Goal: Use online tool/utility

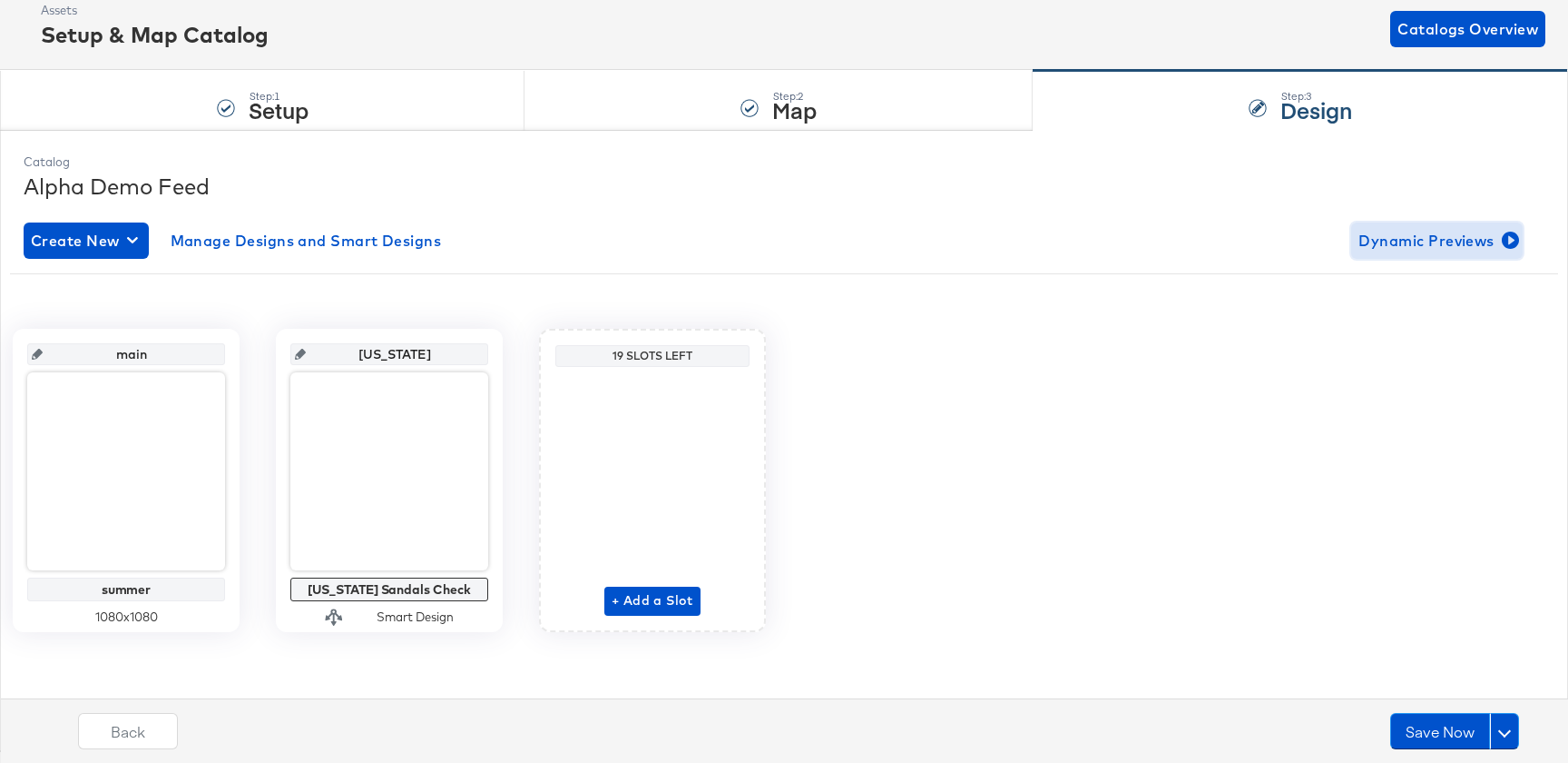
click at [1395, 237] on span "Dynamic Previews" at bounding box center [1437, 240] width 157 height 25
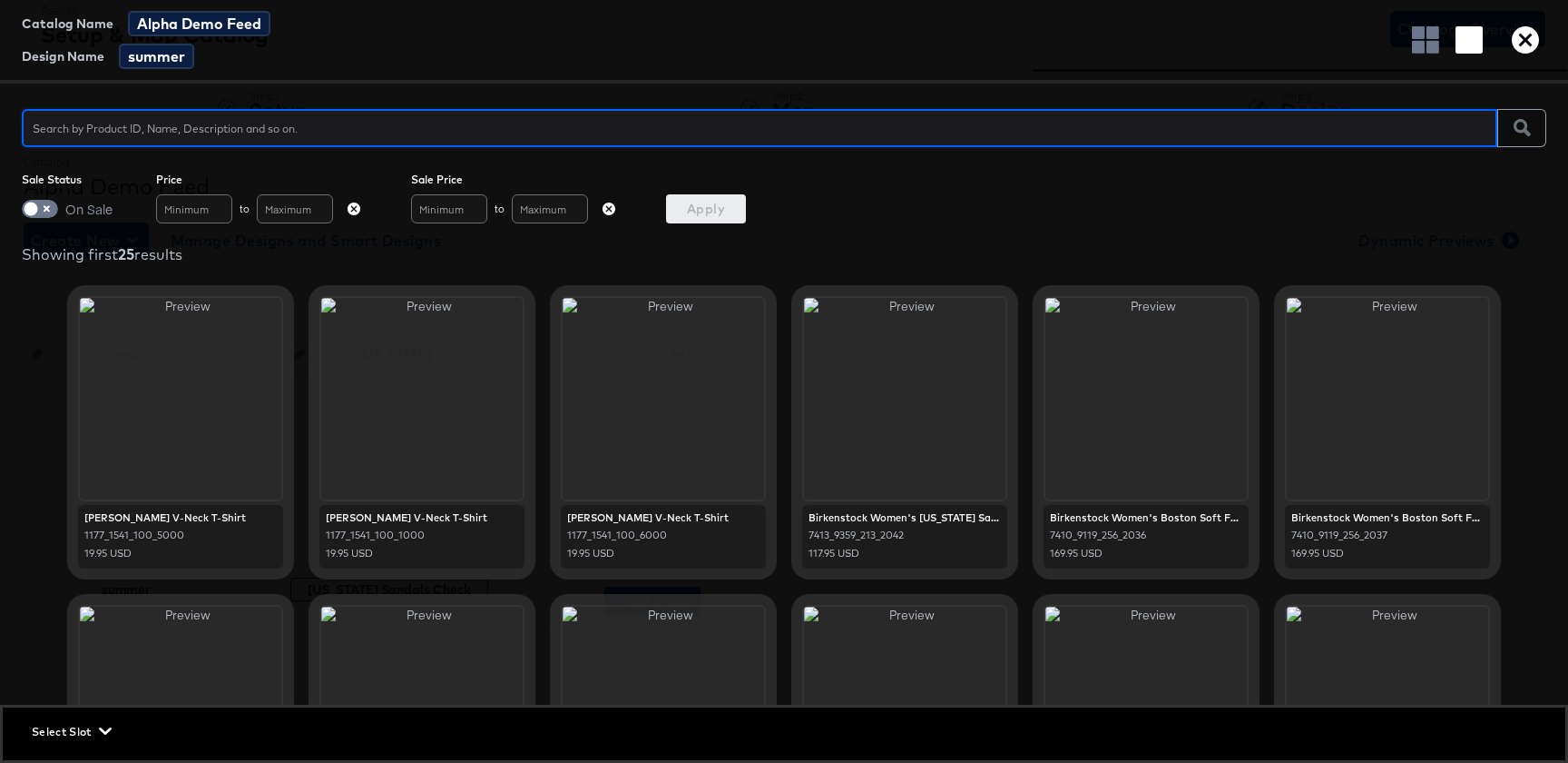
click at [79, 742] on div "Select Slot" at bounding box center [784, 731] width 1563 height 48
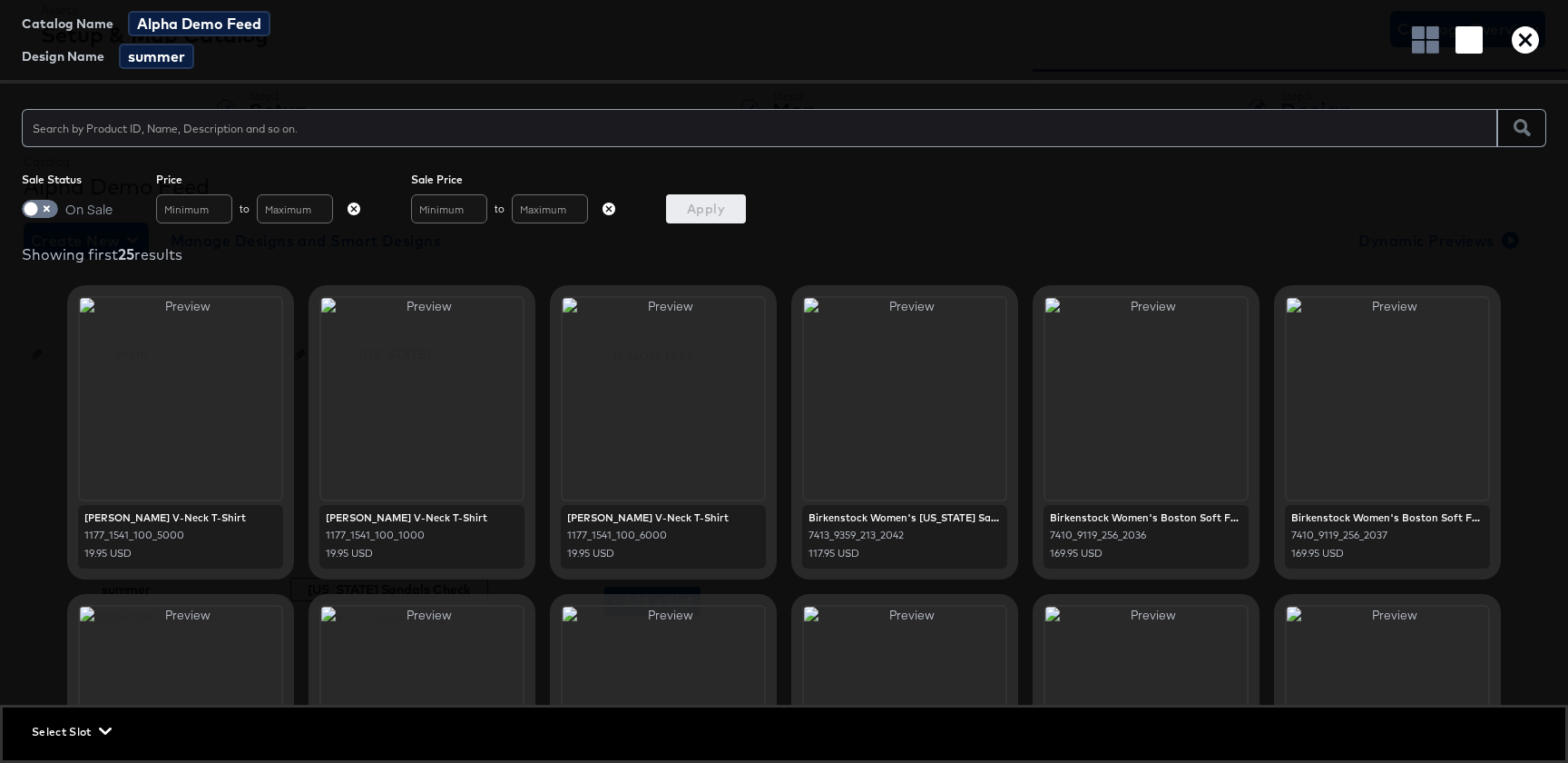
click at [87, 735] on span "Select Slot" at bounding box center [70, 732] width 76 height 20
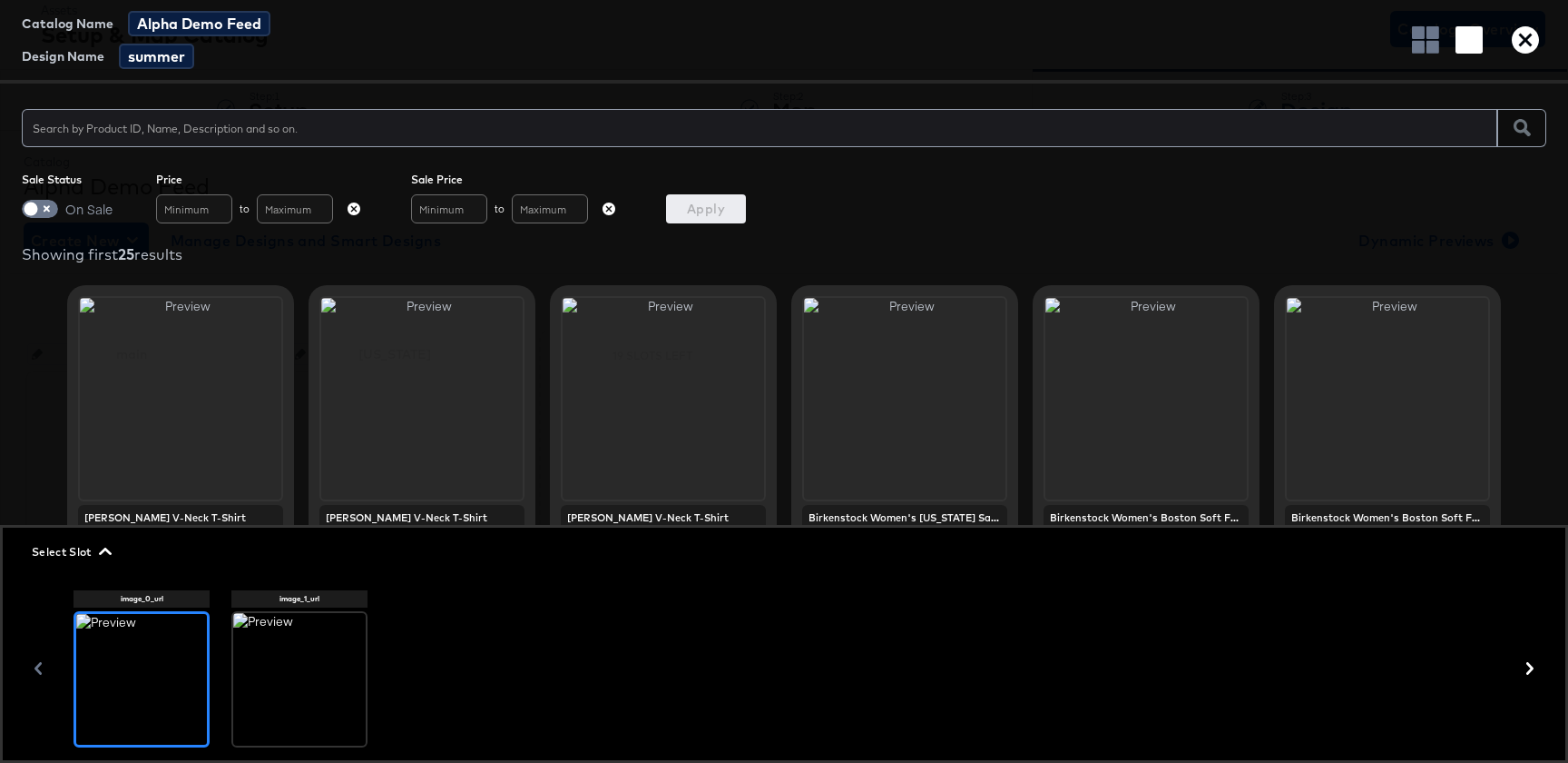
click at [336, 690] on div at bounding box center [300, 679] width 133 height 133
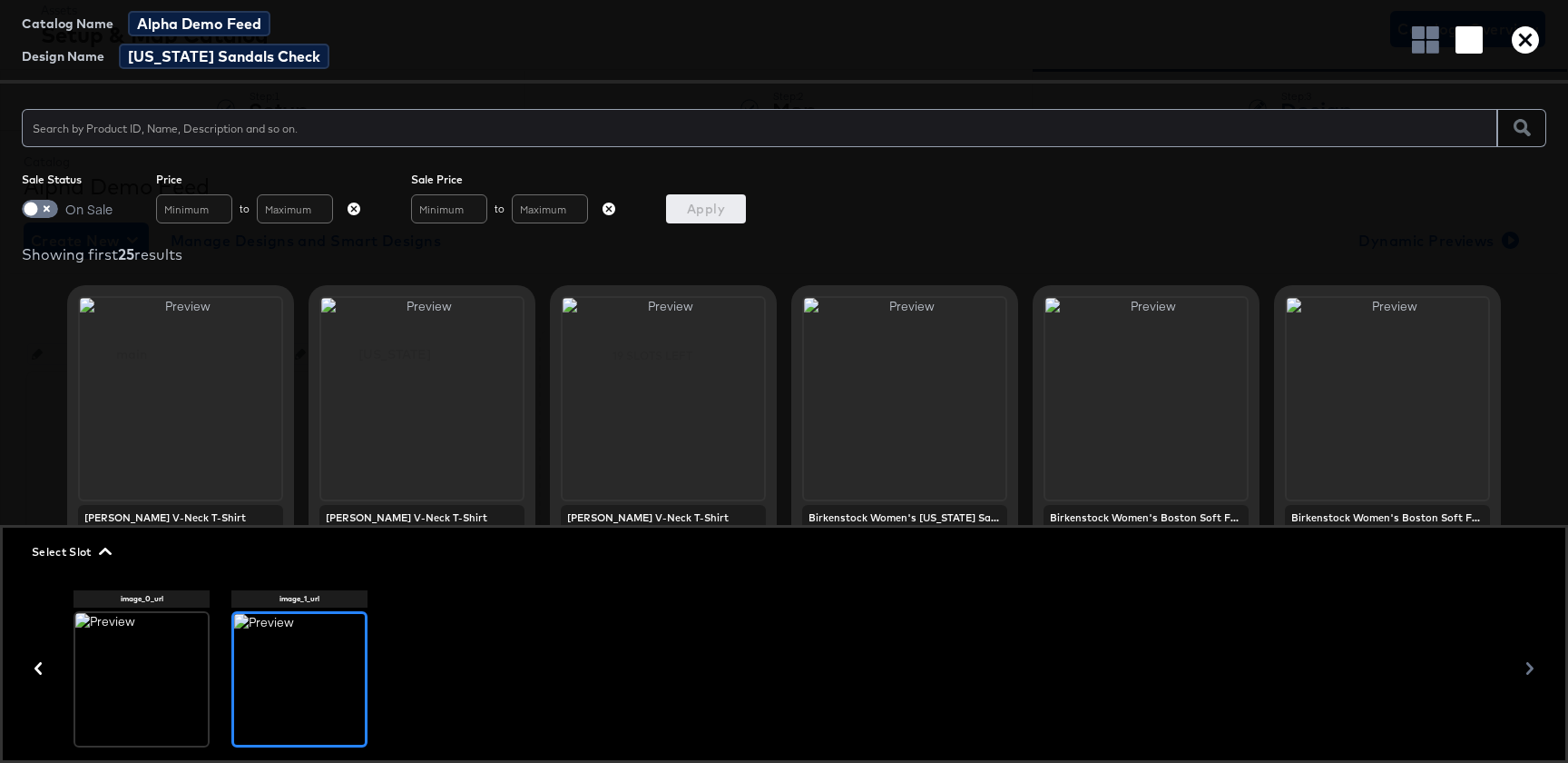
click at [578, 124] on input "text" at bounding box center [760, 120] width 1476 height 39
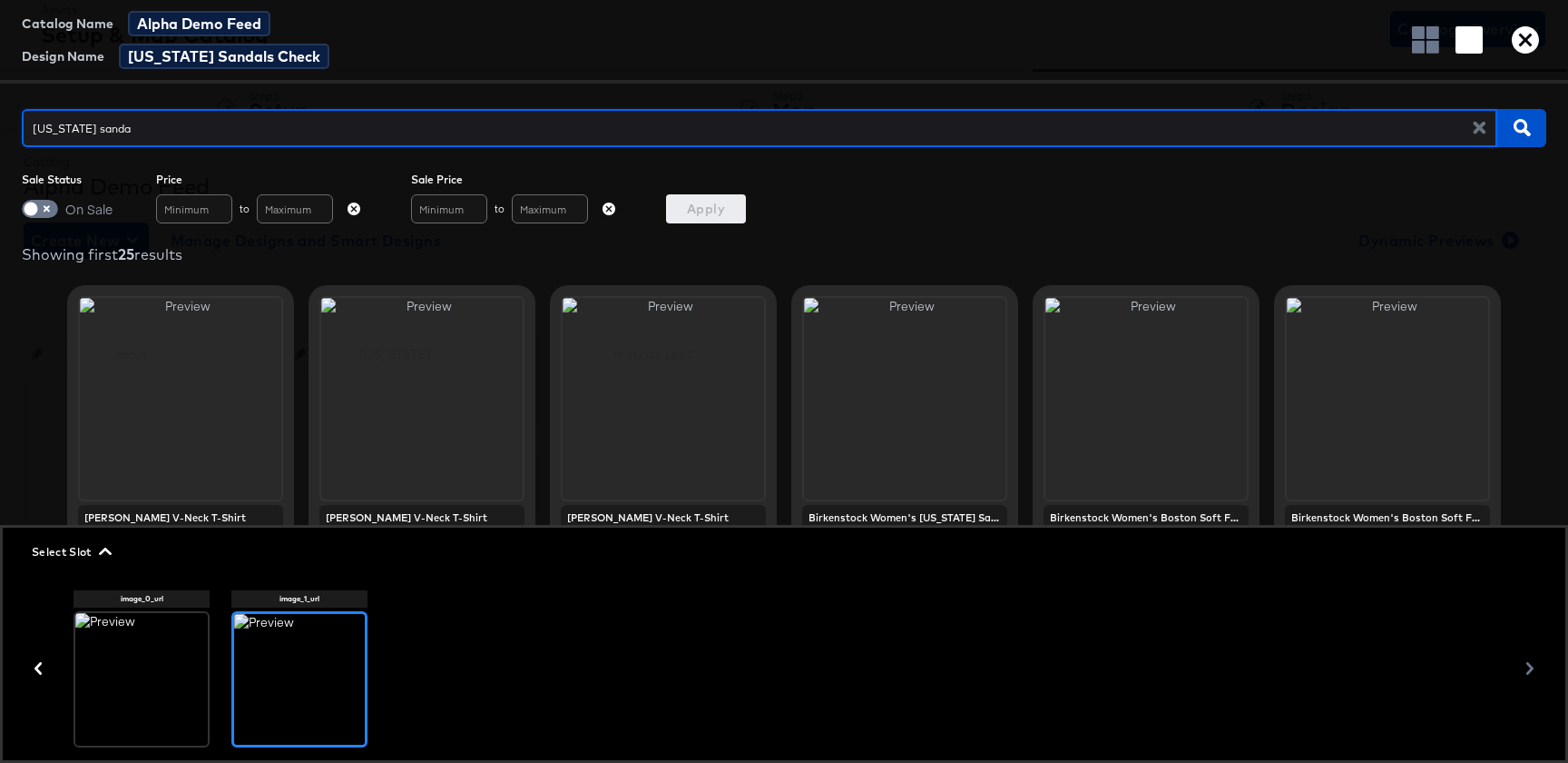
type input "[US_STATE] sandal"
